Goal: Information Seeking & Learning: Find specific page/section

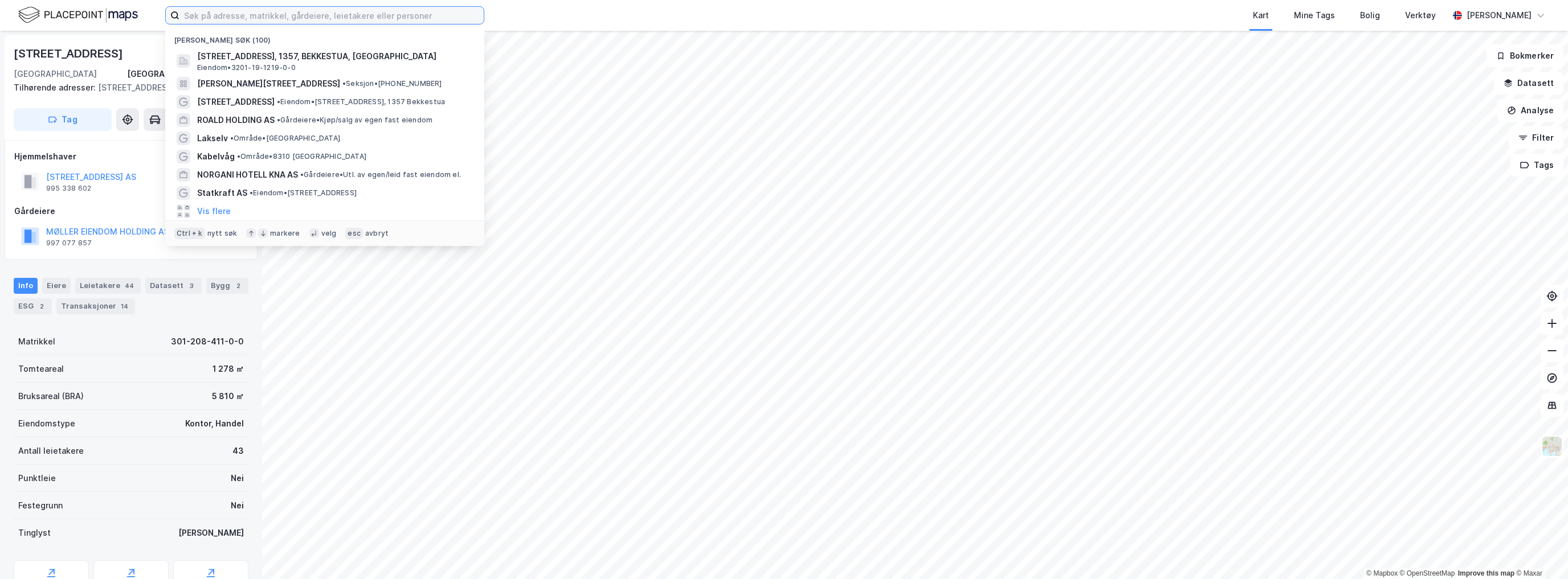
click at [202, 16] on input at bounding box center [332, 15] width 304 height 17
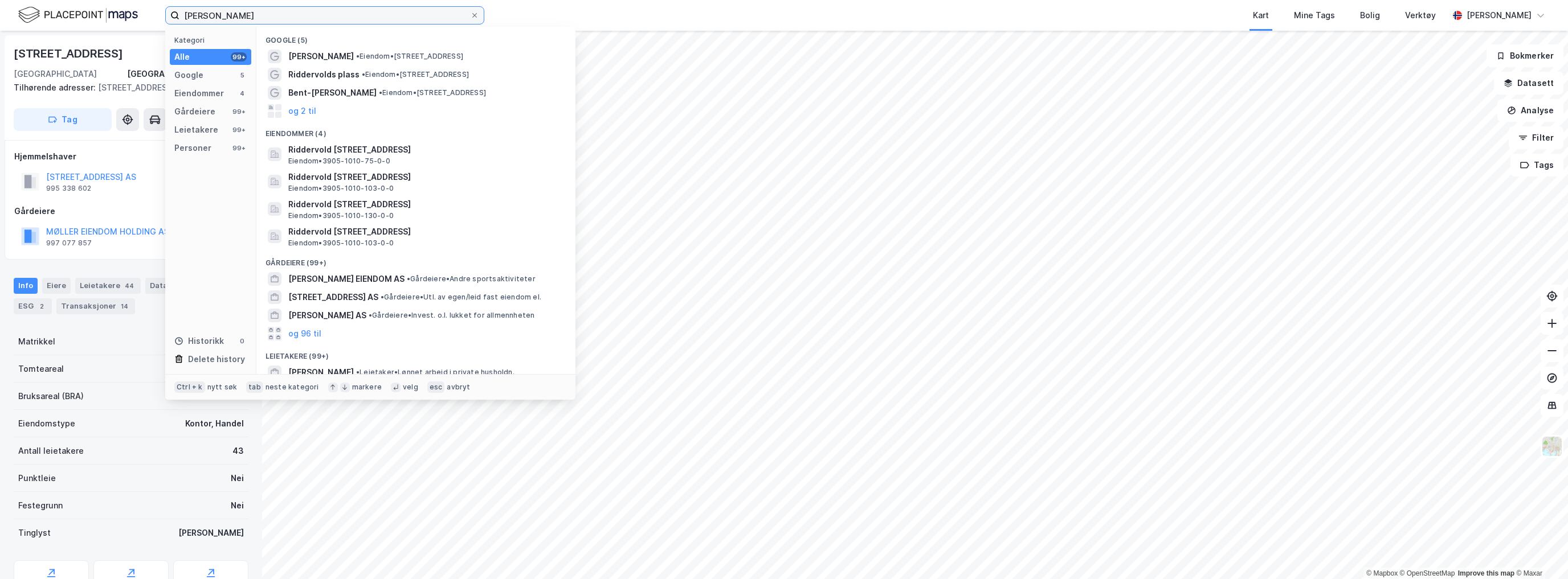
type input "[PERSON_NAME]"
click at [312, 112] on button "og 2 til" at bounding box center [303, 111] width 28 height 13
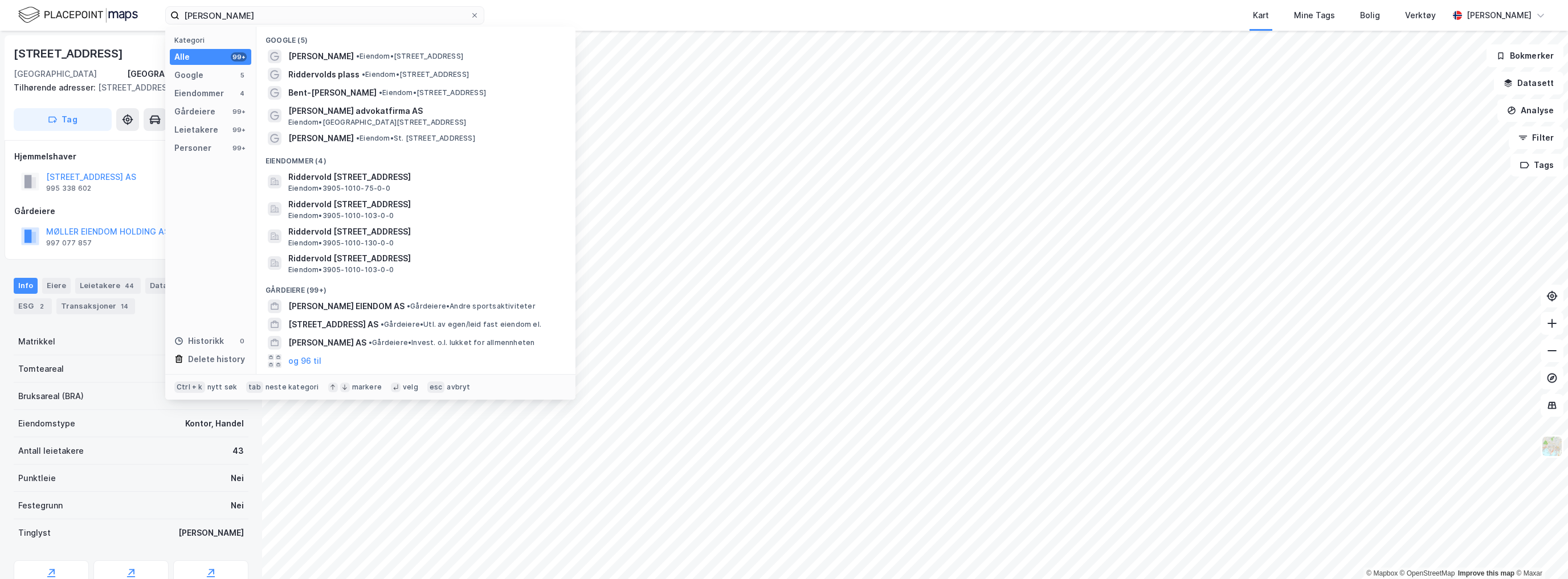
click at [192, 128] on div "Leietakere" at bounding box center [196, 130] width 44 height 13
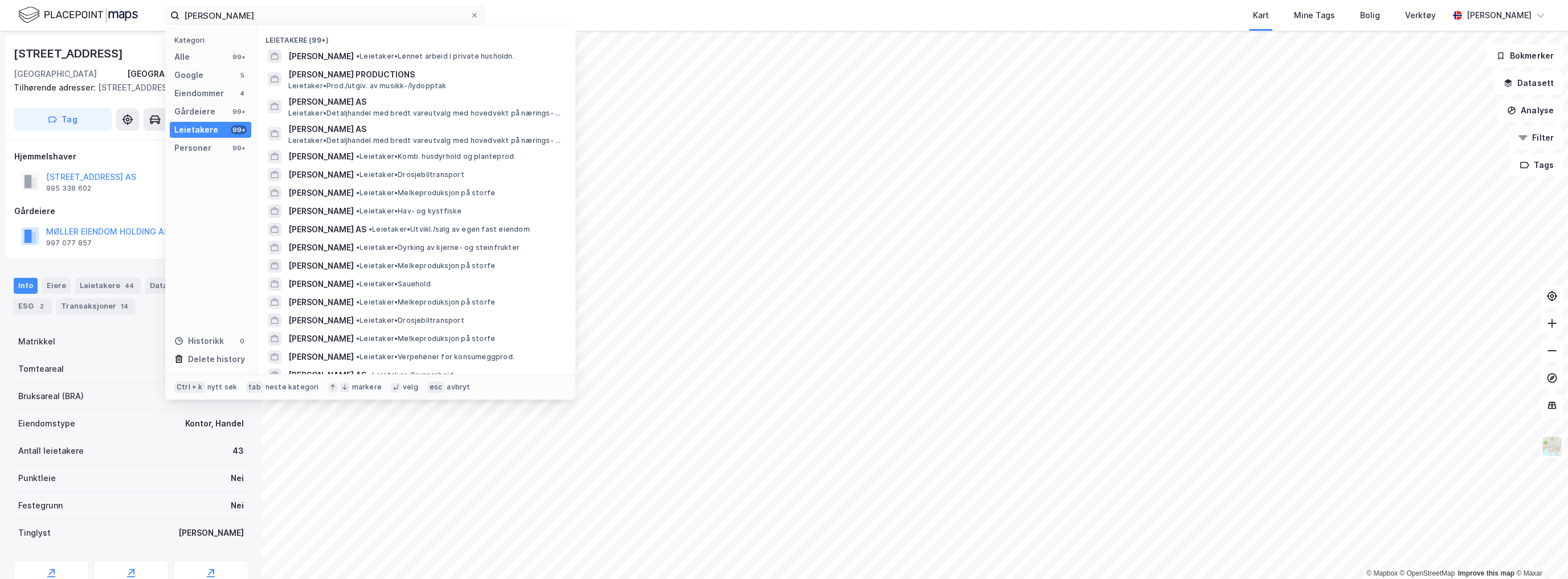
click at [188, 112] on div "Gårdeiere" at bounding box center [194, 111] width 41 height 13
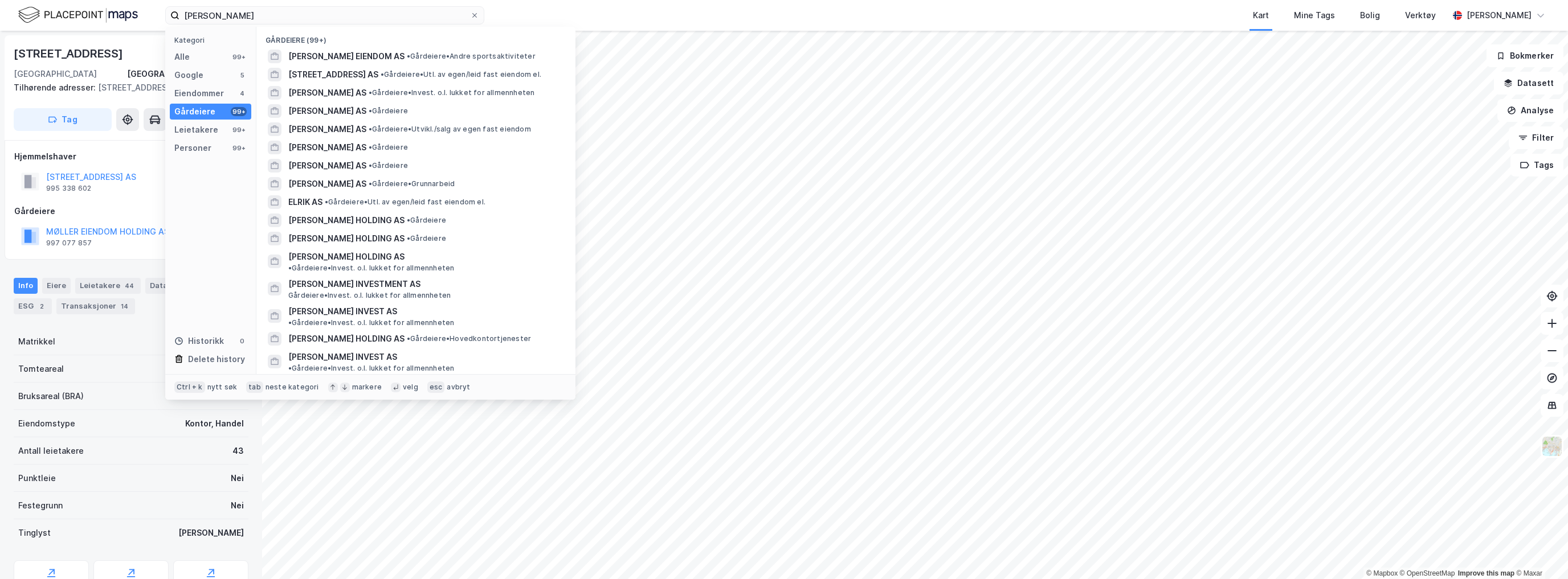
click at [192, 93] on div "Eiendommer" at bounding box center [199, 93] width 50 height 13
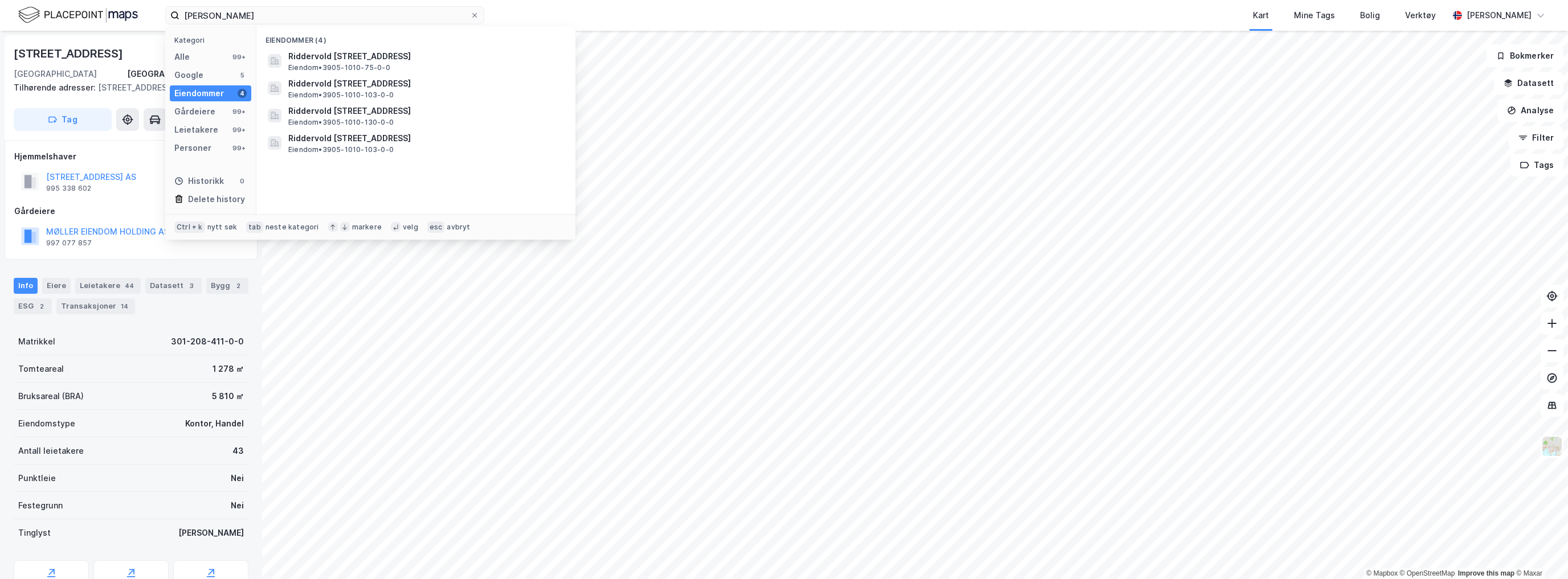
click at [191, 76] on div "Google" at bounding box center [188, 75] width 29 height 13
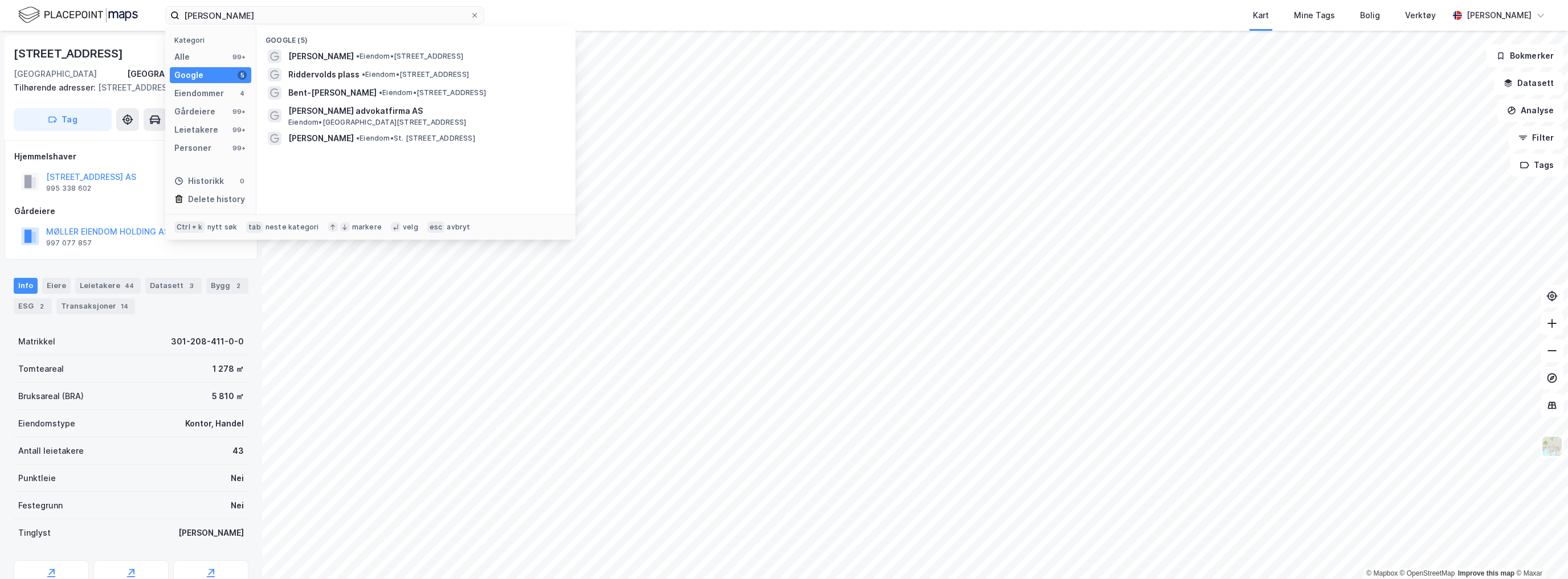
click at [190, 59] on div "Alle 99+" at bounding box center [211, 57] width 82 height 16
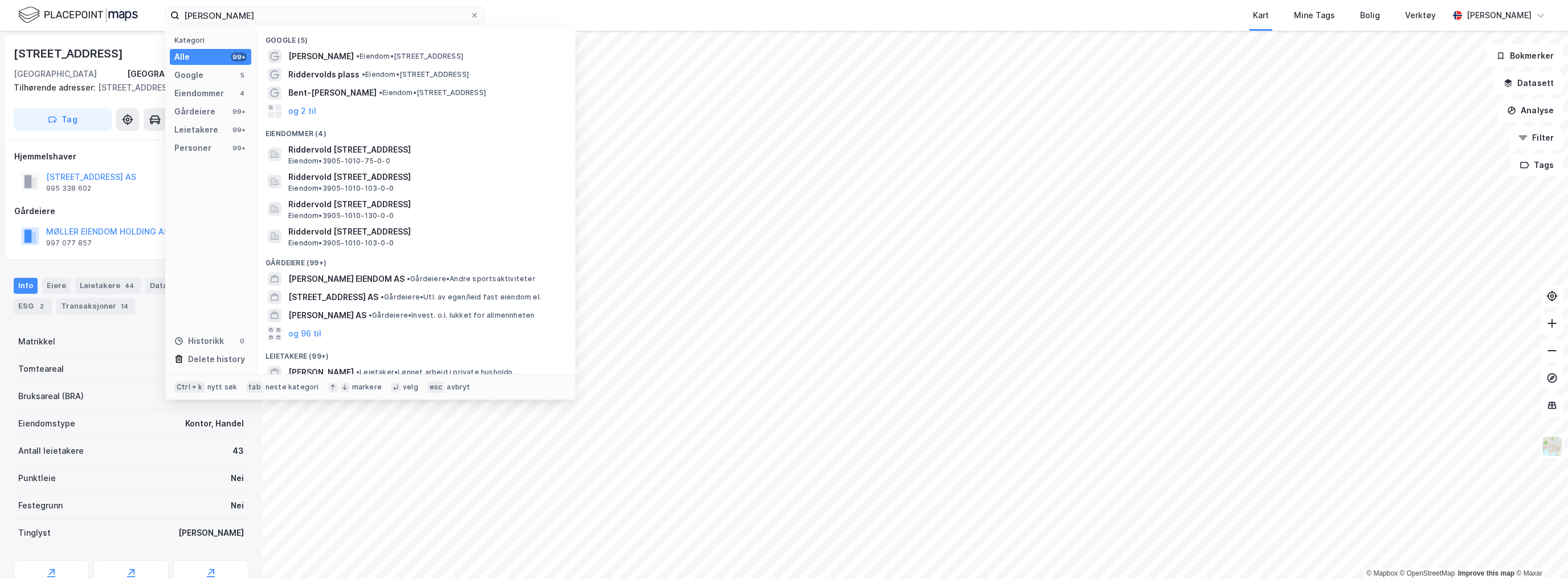
click at [198, 96] on div "Eiendommer" at bounding box center [199, 93] width 50 height 13
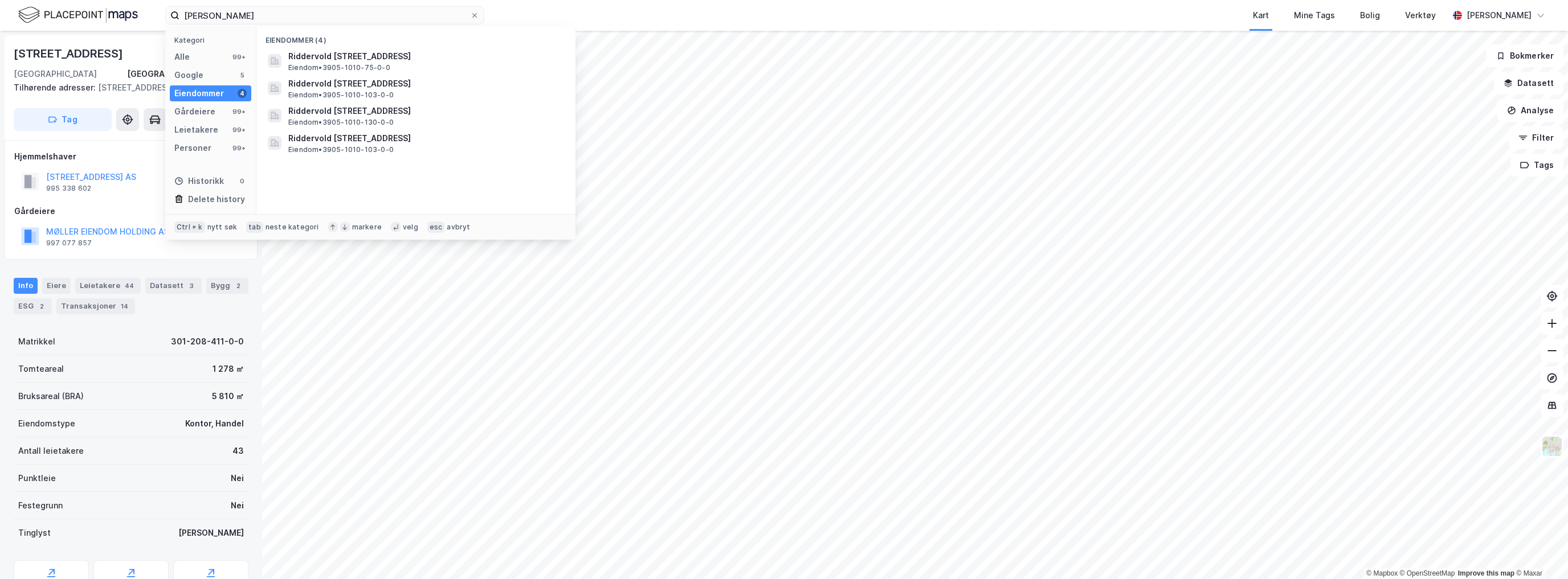
click at [191, 75] on div "Google" at bounding box center [188, 75] width 29 height 13
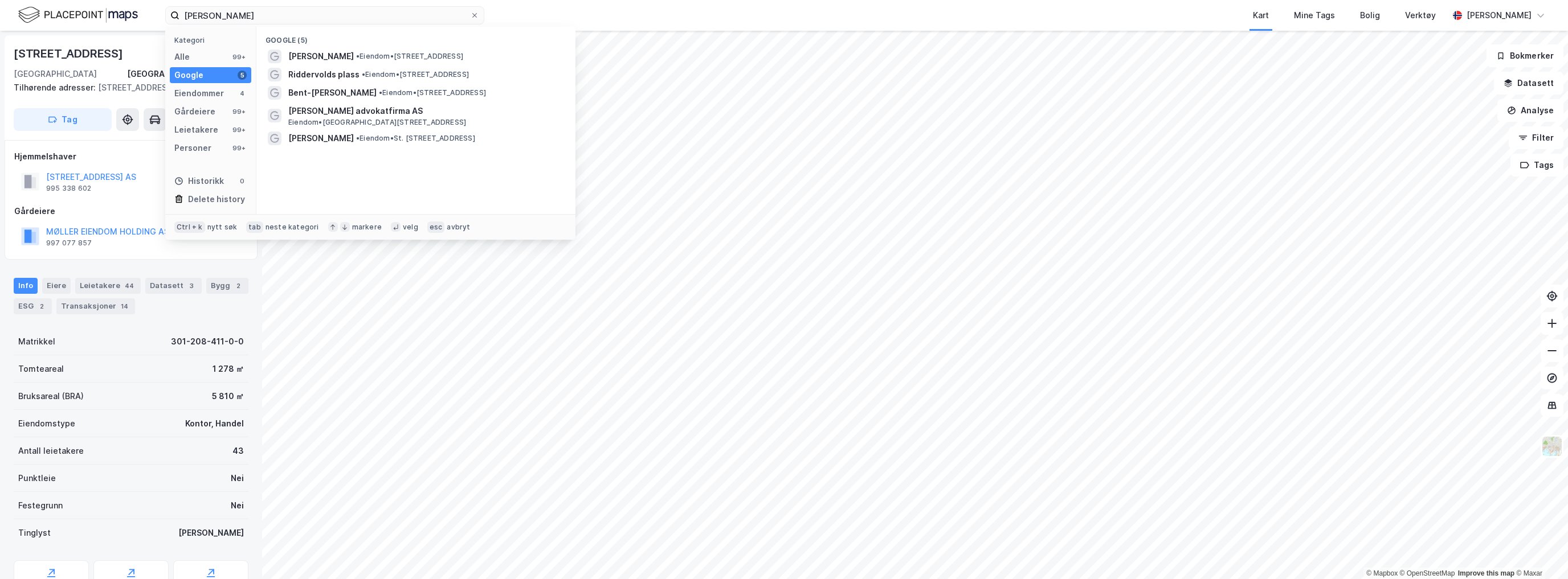
click at [195, 99] on div "Eiendommer" at bounding box center [199, 93] width 50 height 13
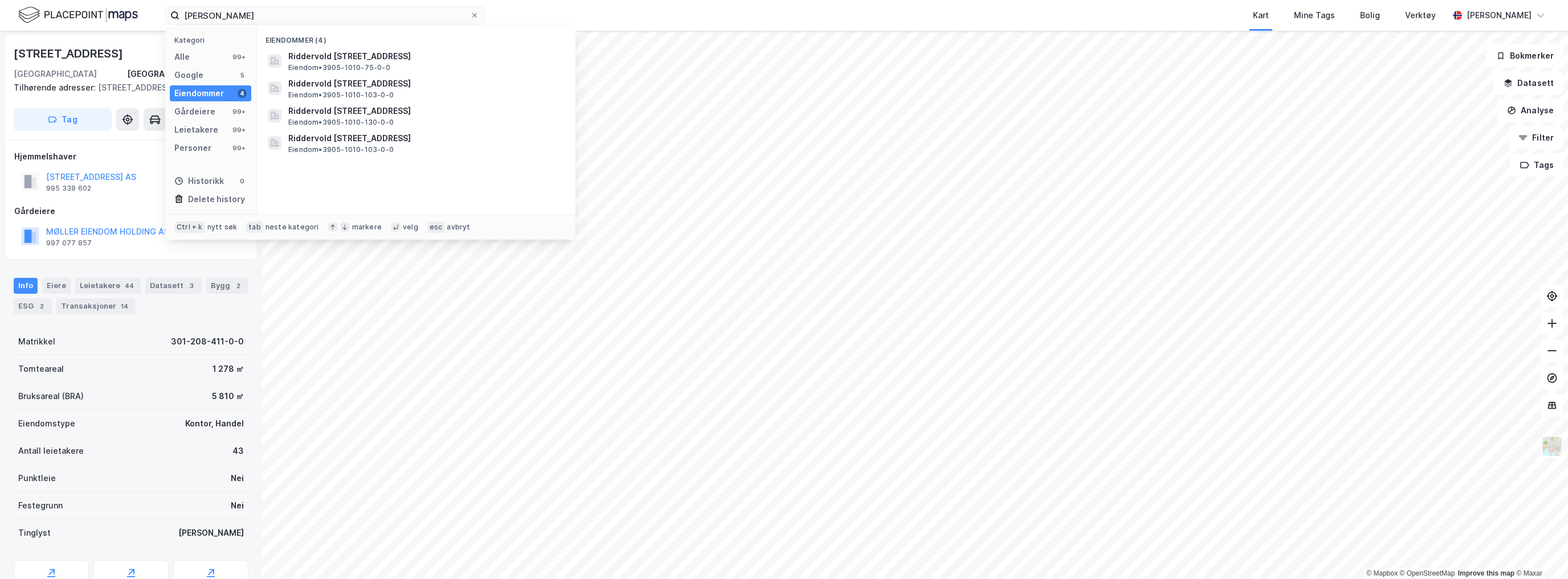
click at [197, 111] on div "Gårdeiere" at bounding box center [194, 111] width 41 height 13
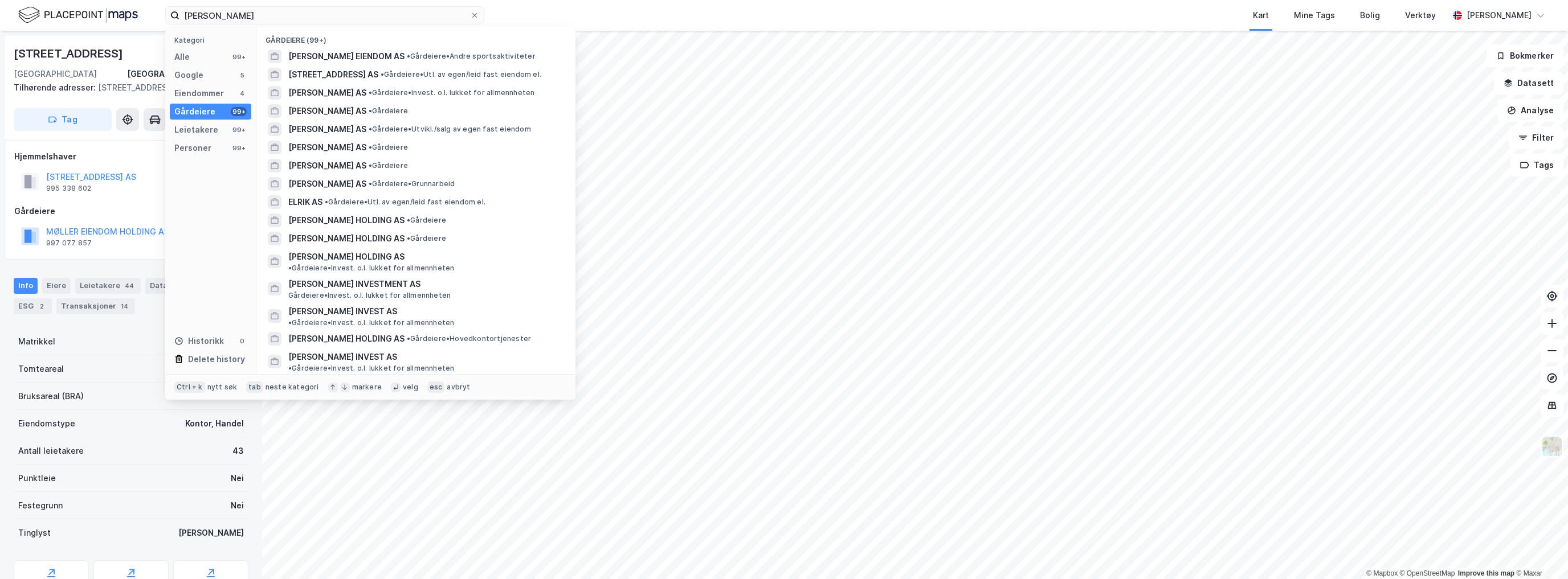
click at [179, 76] on div "Google" at bounding box center [188, 75] width 29 height 13
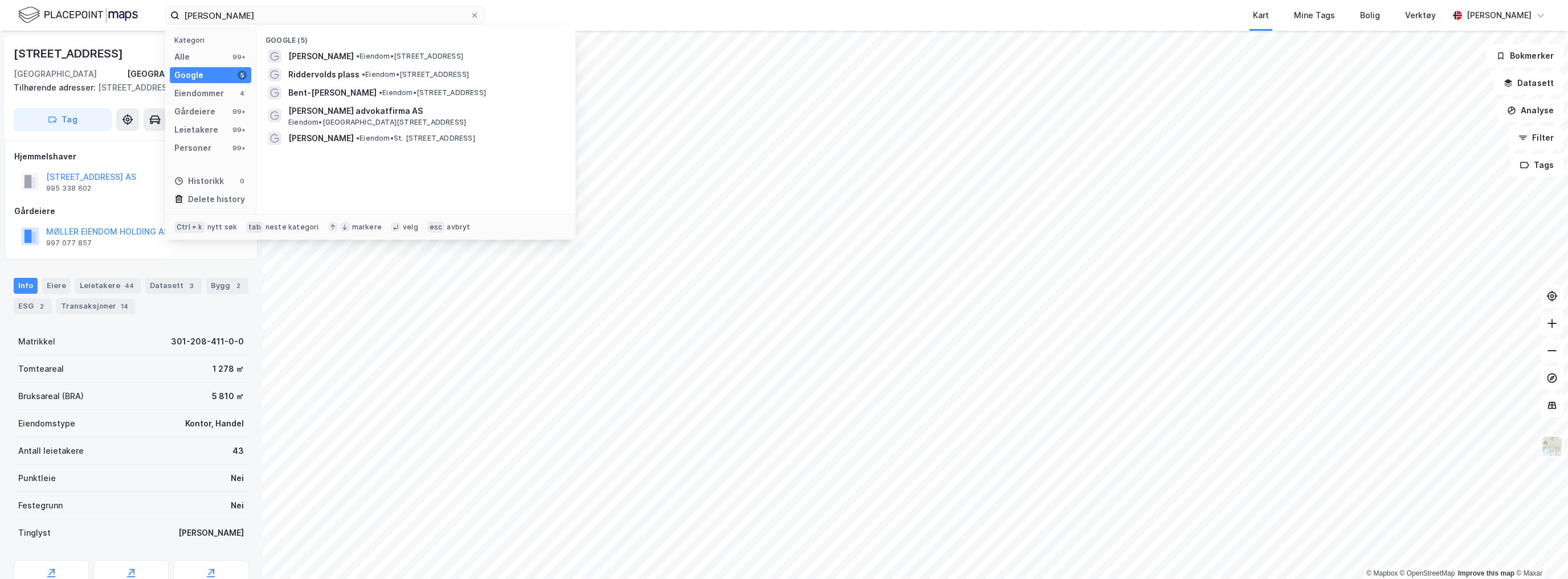
click at [328, 59] on span "[PERSON_NAME]" at bounding box center [321, 56] width 65 height 13
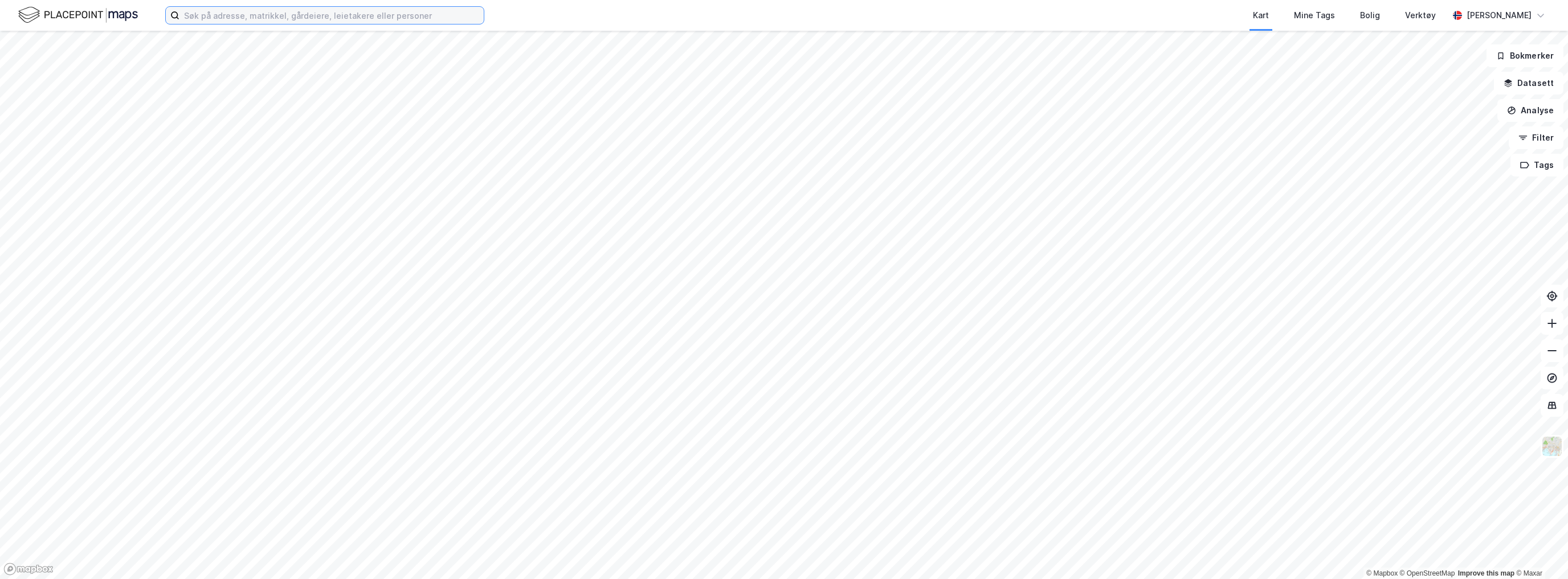
click at [226, 14] on input at bounding box center [332, 15] width 304 height 17
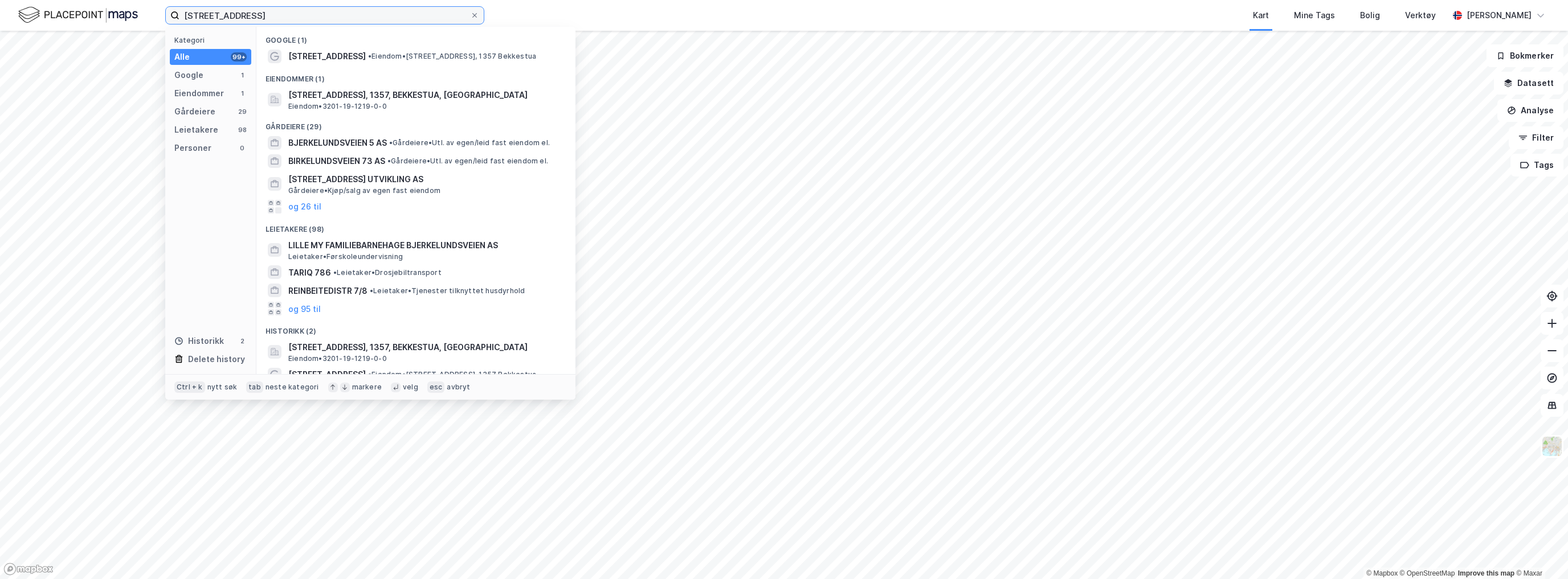
type input "[STREET_ADDRESS]"
click at [205, 340] on div "Historikk" at bounding box center [199, 341] width 50 height 13
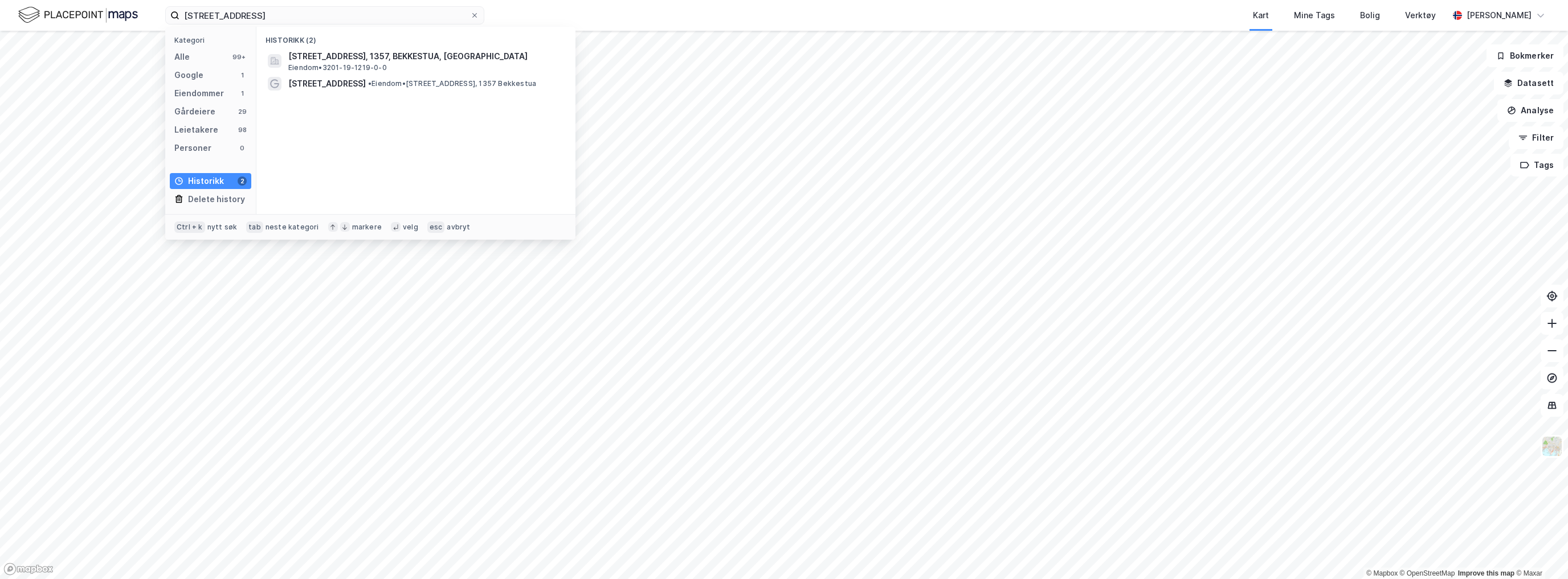
click at [184, 79] on div "Google" at bounding box center [188, 75] width 29 height 13
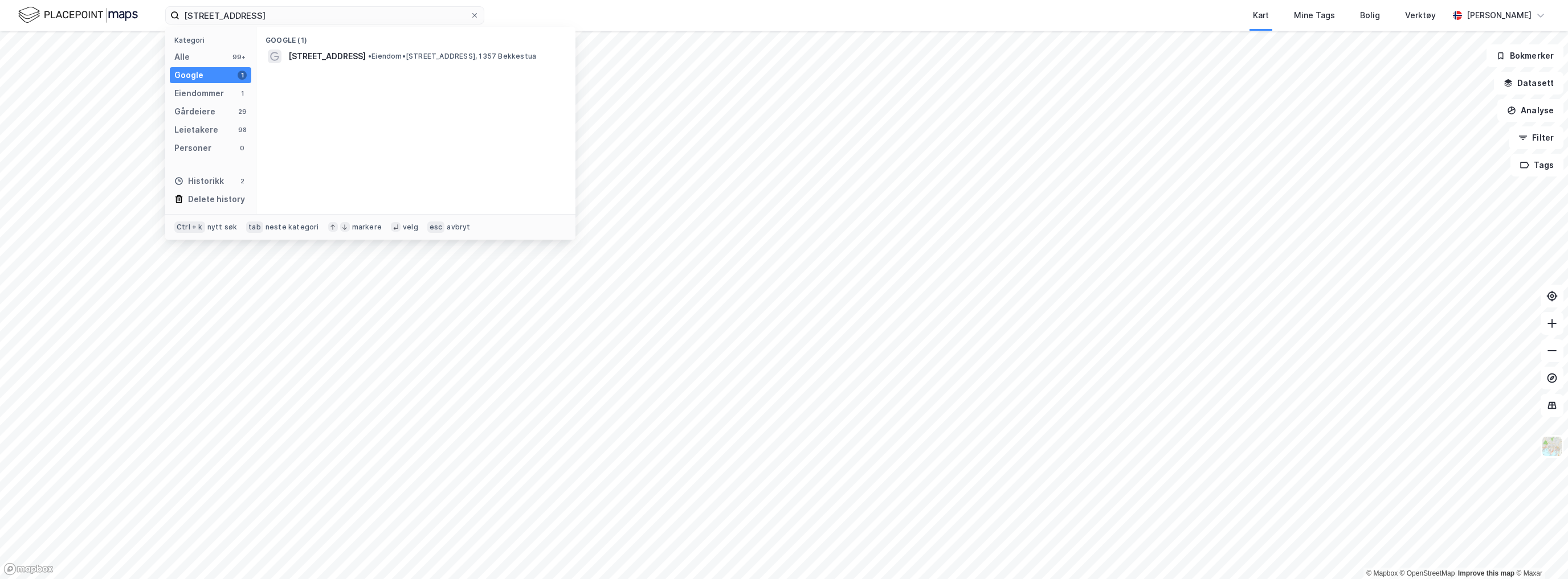
click at [187, 102] on div "Kategori Alle 99+ Google 1 Eiendommer 1 Gårdeiere 29 Leietakere 98 Personer 0 H…" at bounding box center [211, 120] width 91 height 188
click at [187, 93] on div "Eiendommer" at bounding box center [199, 93] width 50 height 13
